Goal: Navigation & Orientation: Find specific page/section

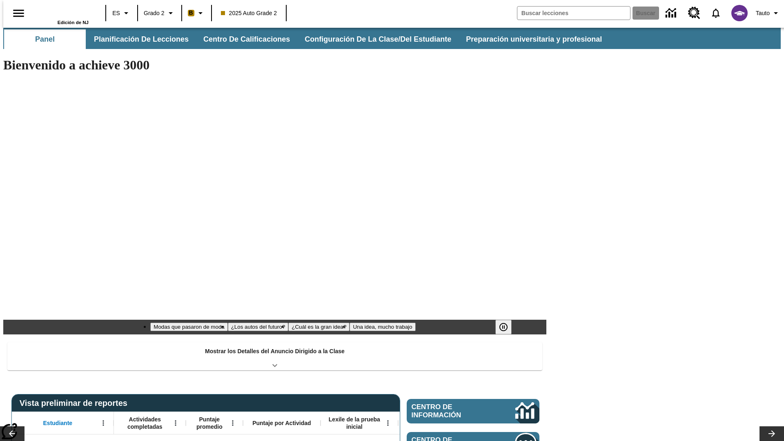
type input "-1"
click at [42, 39] on button "Panel" at bounding box center [45, 39] width 82 height 20
click at [137, 39] on button "Planificación de lecciones" at bounding box center [141, 39] width 109 height 20
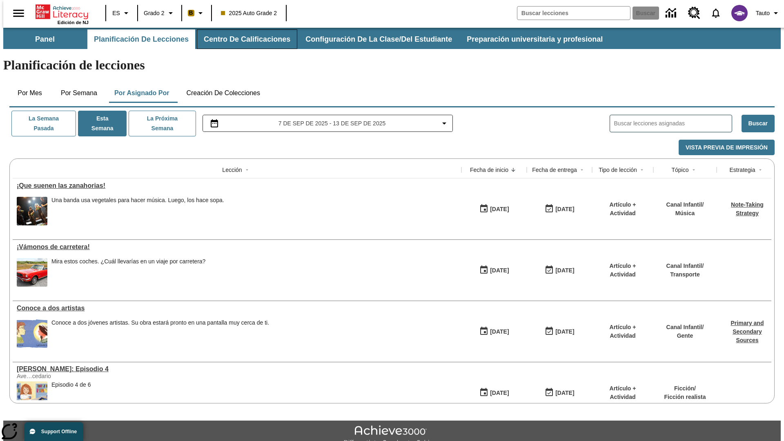
click at [241, 39] on button "Centro de calificaciones" at bounding box center [247, 39] width 100 height 20
